Goal: Transaction & Acquisition: Subscribe to service/newsletter

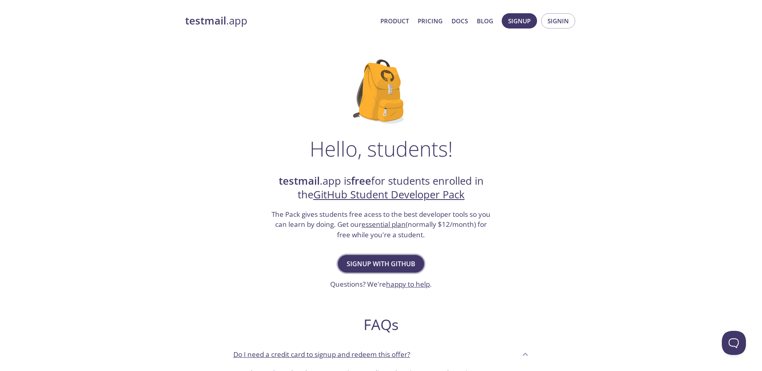
click at [383, 260] on span "Signup with GitHub" at bounding box center [381, 263] width 69 height 11
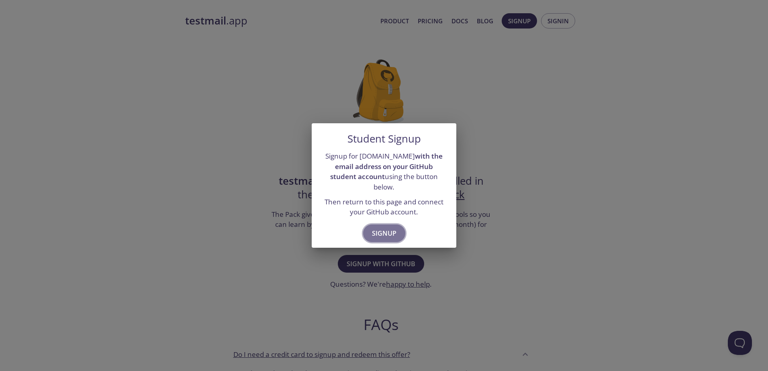
click at [387, 228] on span "Signup" at bounding box center [384, 233] width 25 height 11
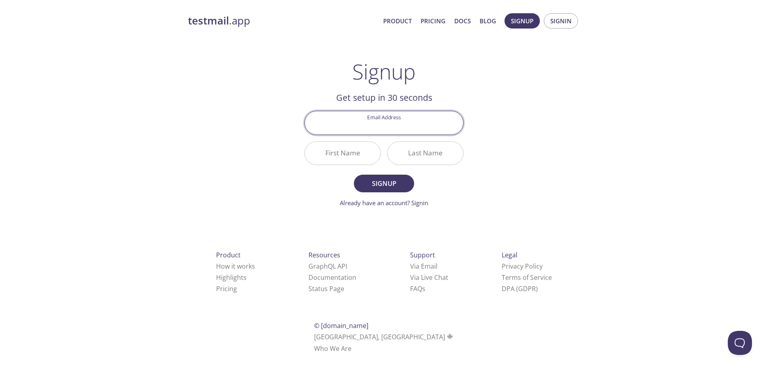
click at [390, 129] on input "Email Address" at bounding box center [384, 122] width 158 height 23
type input "johnlutherdelacruz01@gmail.com"
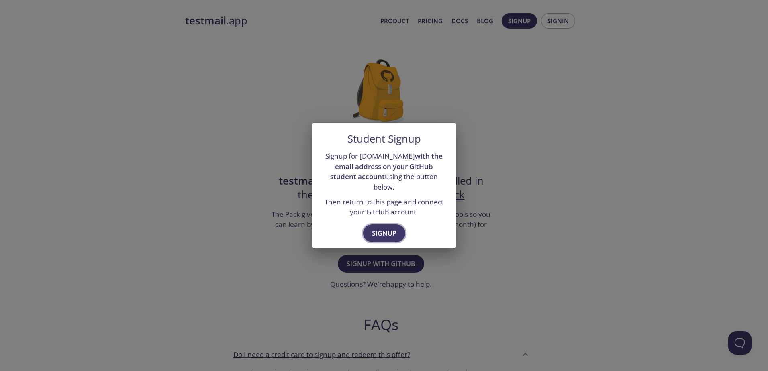
click at [392, 225] on button "Signup" at bounding box center [384, 234] width 42 height 18
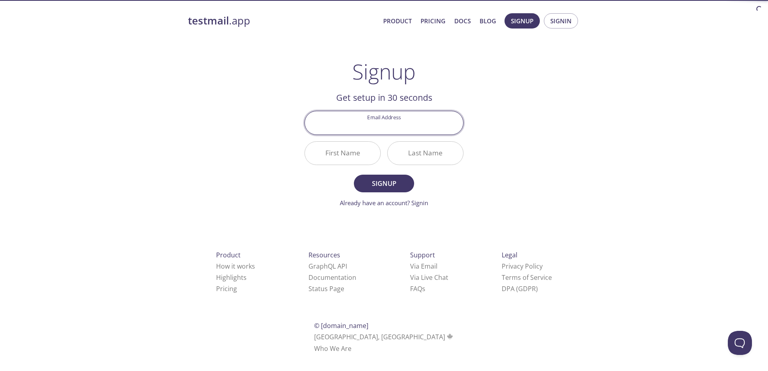
click at [395, 132] on input "Email Address" at bounding box center [384, 122] width 158 height 23
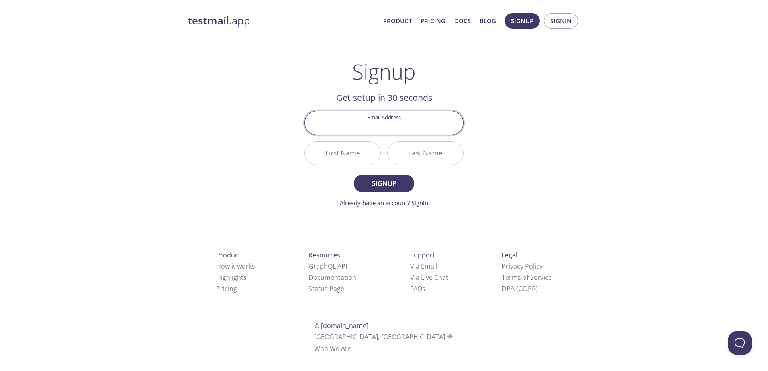
type input "[EMAIL_ADDRESS][DOMAIN_NAME]"
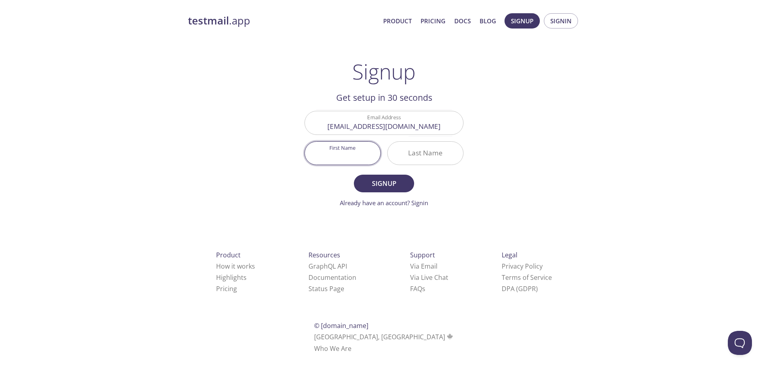
click at [349, 151] on input "First Name" at bounding box center [343, 153] width 76 height 23
type input "[PERSON_NAME]"
click at [398, 177] on button "Signup" at bounding box center [384, 184] width 60 height 18
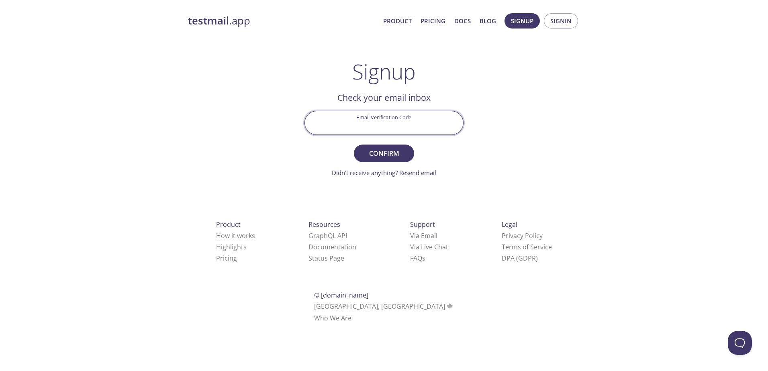
click at [437, 117] on input "Email Verification Code" at bounding box center [384, 122] width 158 height 23
paste input "ZQ7ECZW"
type input "ZQ7ECZW"
click at [372, 157] on span "Confirm" at bounding box center [384, 153] width 43 height 11
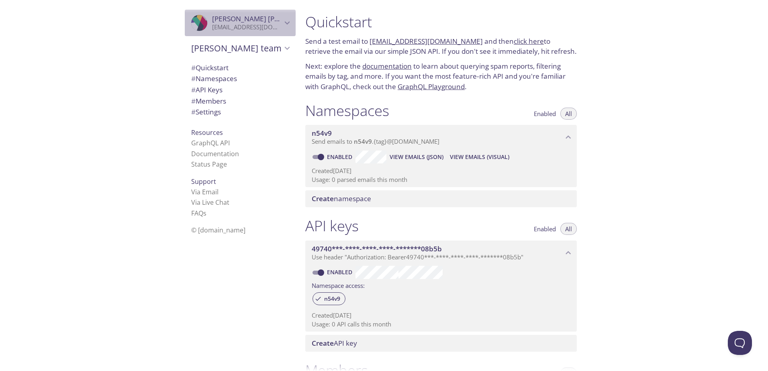
click at [282, 18] on icon "John Luther Dela Cruz" at bounding box center [287, 23] width 10 height 10
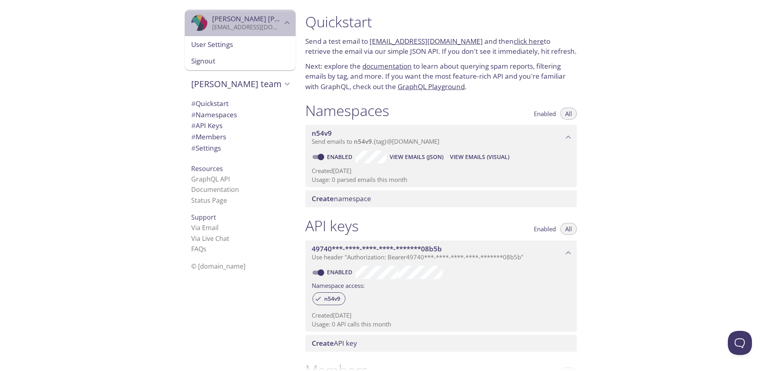
click at [282, 18] on icon "John Luther Dela Cruz" at bounding box center [287, 23] width 10 height 10
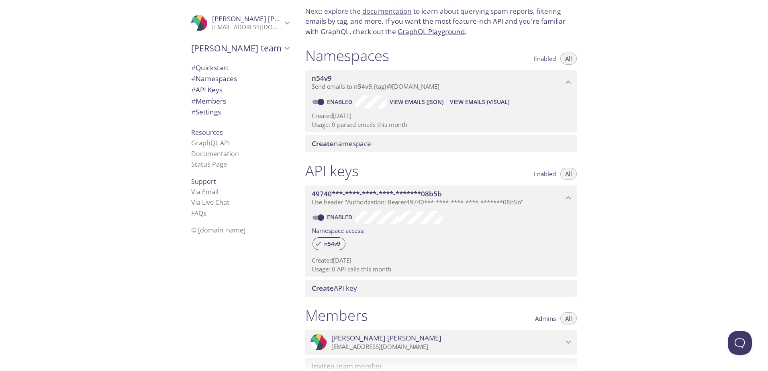
scroll to position [39, 0]
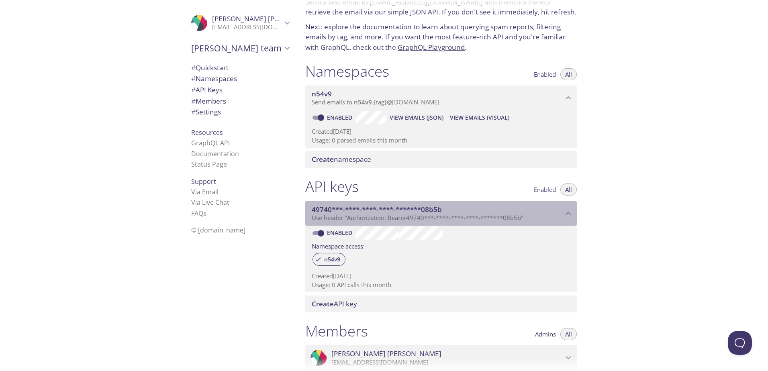
click at [568, 209] on icon "49740***-****-****-****-*******08b5b API key" at bounding box center [568, 214] width 10 height 10
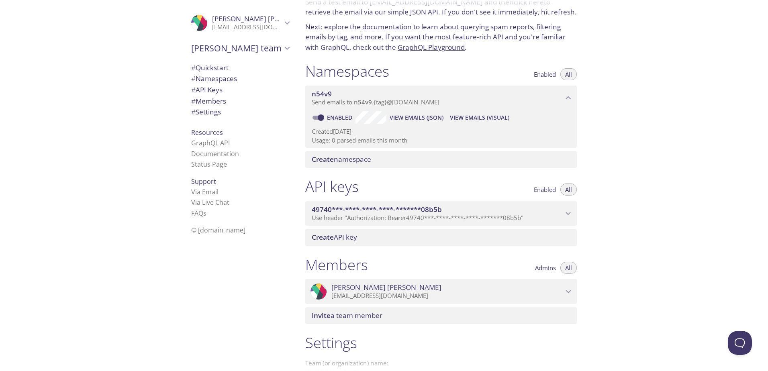
click at [568, 209] on icon "49740***-****-****-****-*******08b5b API key" at bounding box center [568, 214] width 10 height 10
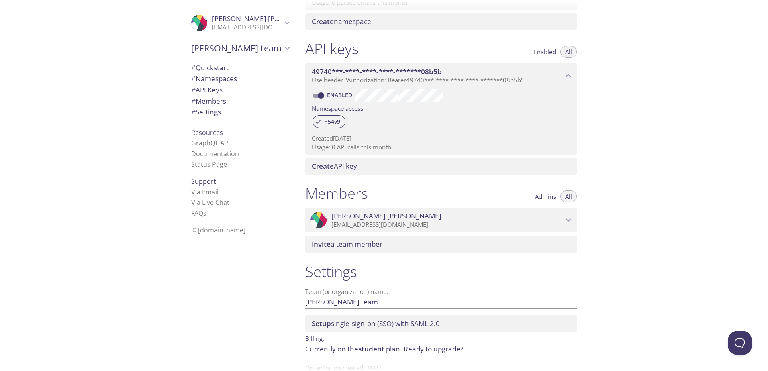
scroll to position [200, 0]
